Goal: Transaction & Acquisition: Purchase product/service

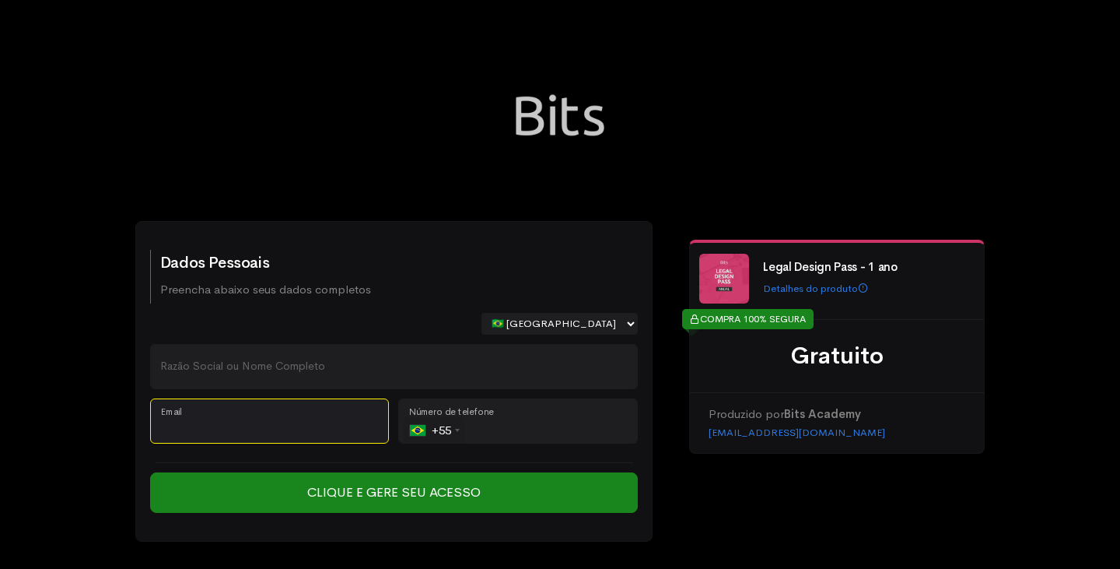
click at [229, 422] on input "Email" at bounding box center [270, 420] width 240 height 45
paste input "[EMAIL_ADDRESS][DOMAIN_NAME]"
type input "[EMAIL_ADDRESS][DOMAIN_NAME]"
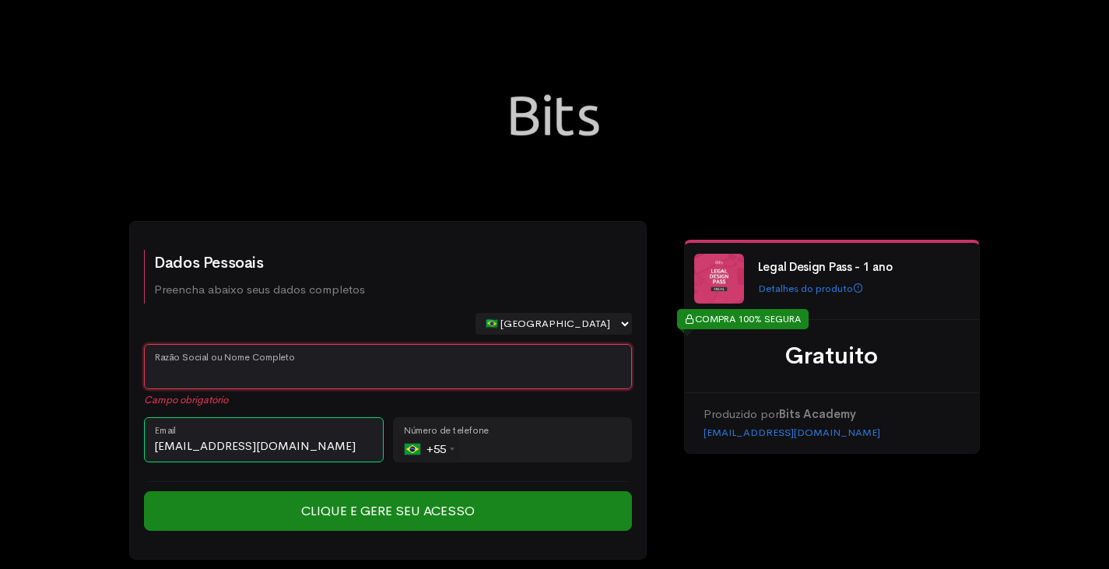
click at [254, 371] on input "Razão Social ou Nome Completo" at bounding box center [388, 366] width 488 height 45
click at [354, 360] on input "Razão Social ou Nome Completo" at bounding box center [388, 366] width 488 height 45
paste input "[PERSON_NAME]"
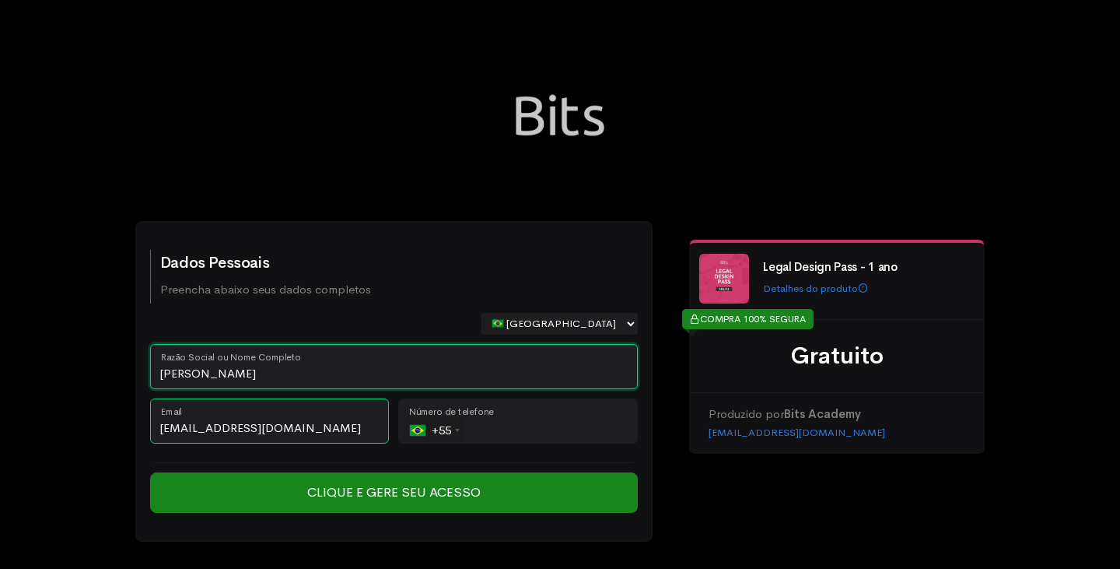
click at [200, 370] on input "[PERSON_NAME]" at bounding box center [394, 366] width 488 height 45
type input "[PERSON_NAME]"
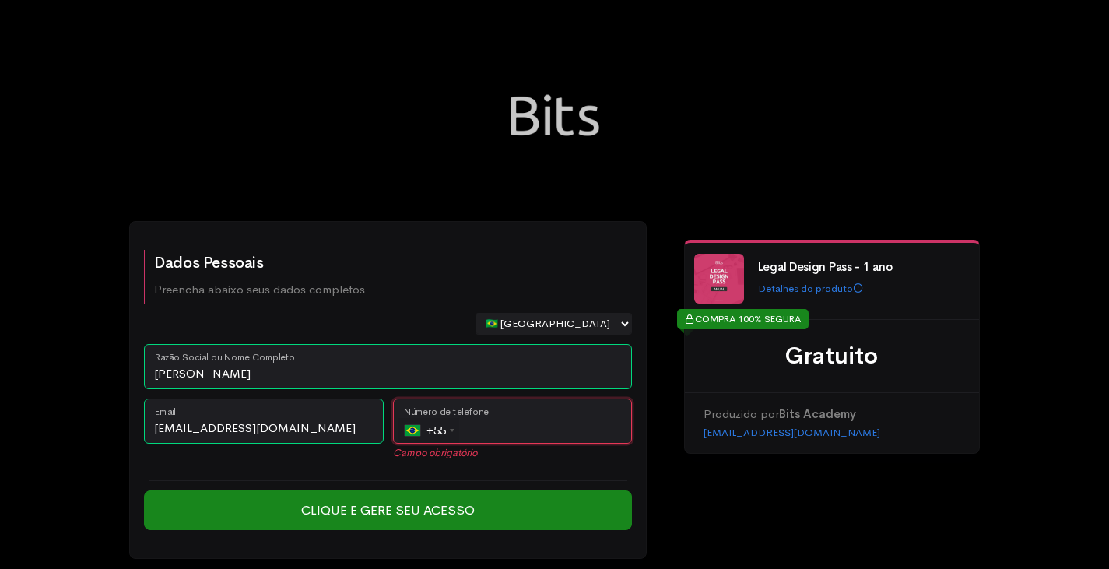
click at [508, 427] on input "tel" at bounding box center [513, 420] width 240 height 45
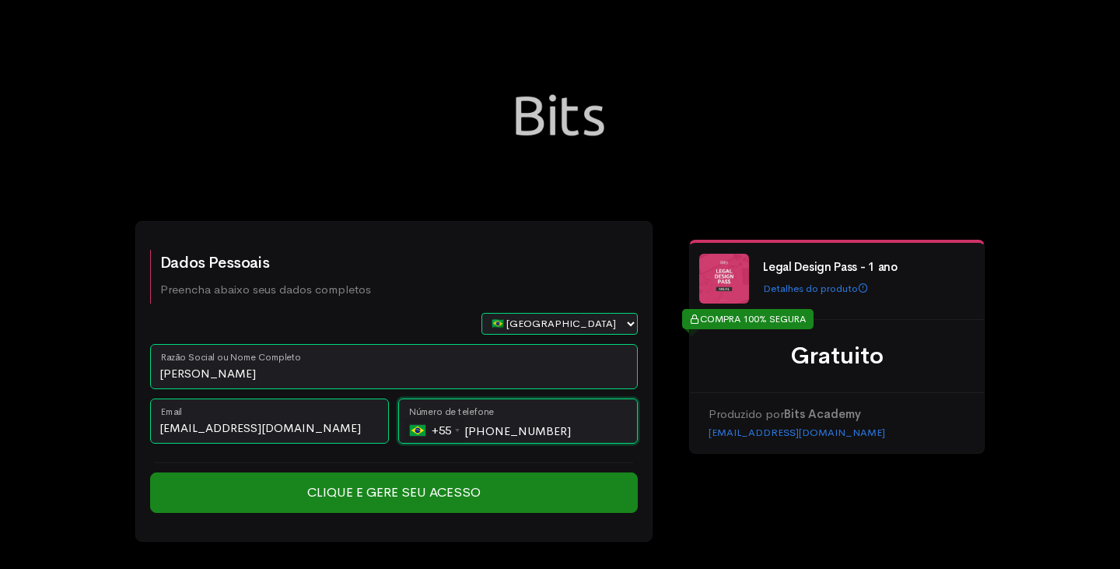
type input "[PHONE_NUMBER]"
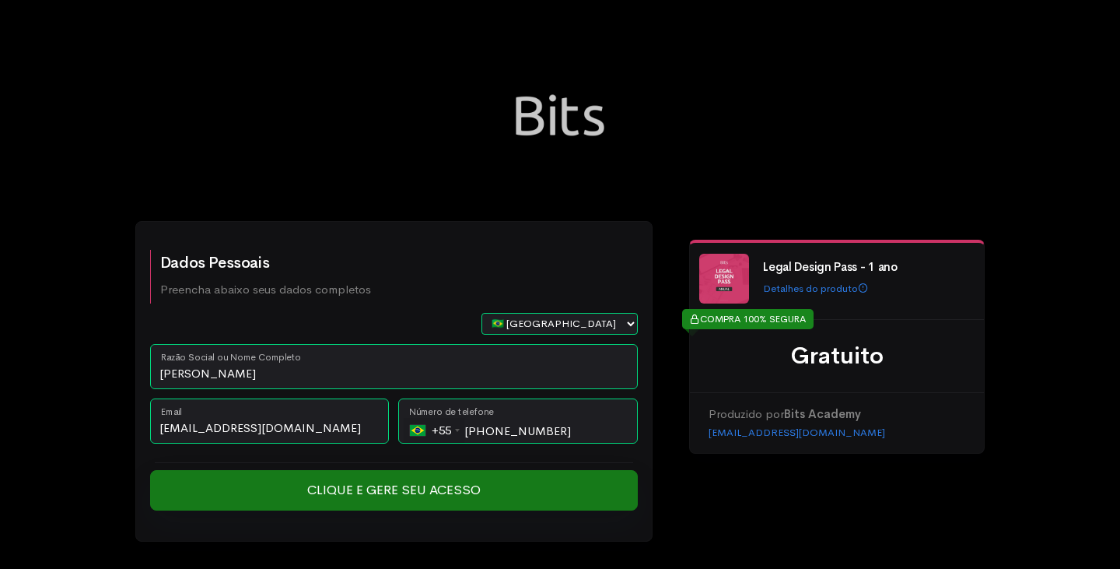
click at [405, 505] on input "Clique e Gere seu Acesso" at bounding box center [394, 490] width 488 height 40
